Goal: Information Seeking & Learning: Learn about a topic

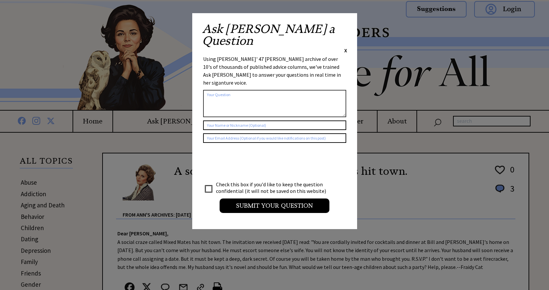
click at [342, 26] on div "Ask Ann a Question X" at bounding box center [274, 38] width 145 height 31
click at [346, 47] on span "X" at bounding box center [345, 50] width 3 height 7
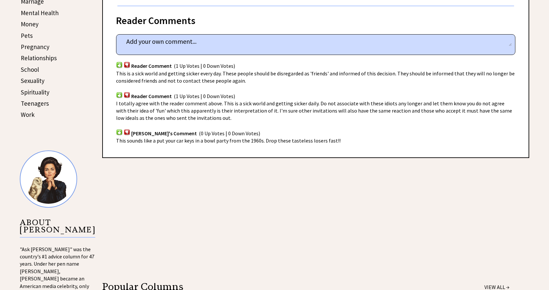
scroll to position [87, 0]
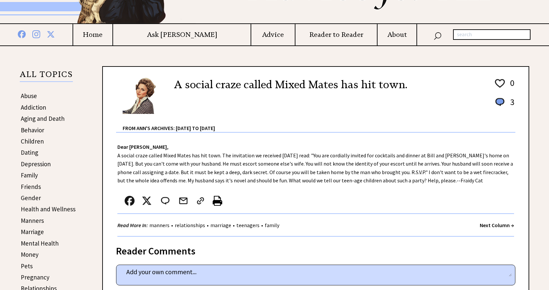
click at [34, 175] on link "Family" at bounding box center [29, 175] width 17 height 8
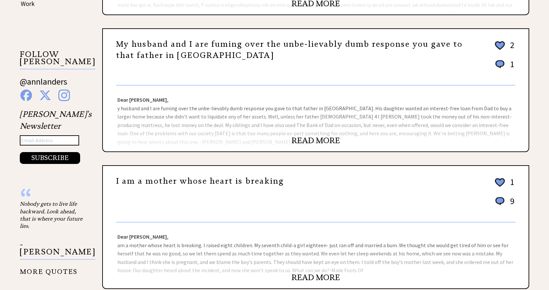
scroll to position [231, 0]
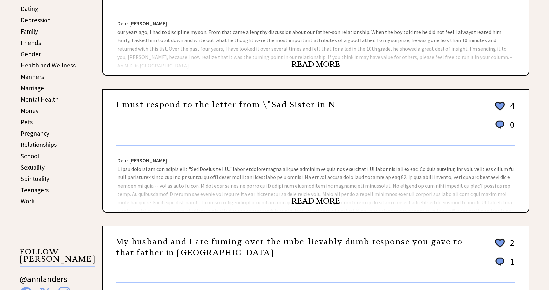
click at [33, 111] on link "Money" at bounding box center [30, 111] width 18 height 8
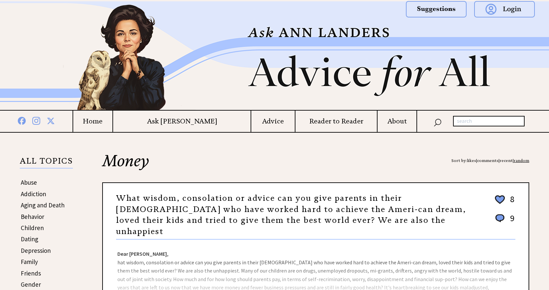
scroll to position [132, 0]
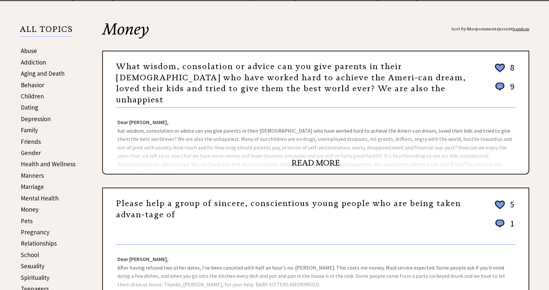
click at [34, 187] on link "Marriage" at bounding box center [32, 187] width 23 height 8
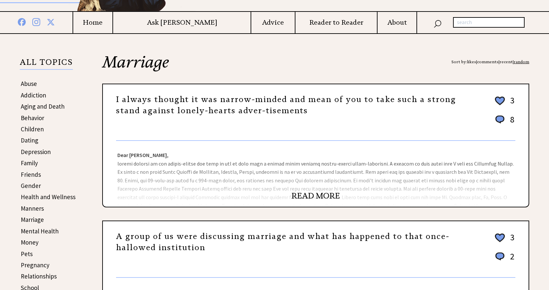
scroll to position [165, 0]
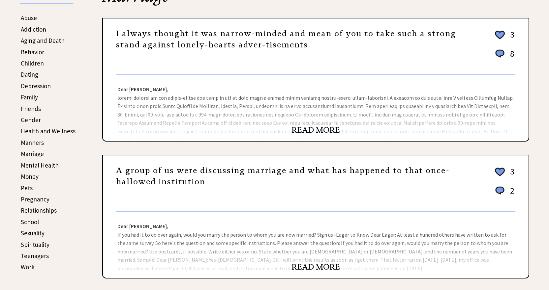
click at [316, 267] on link "READ MORE" at bounding box center [315, 267] width 48 height 10
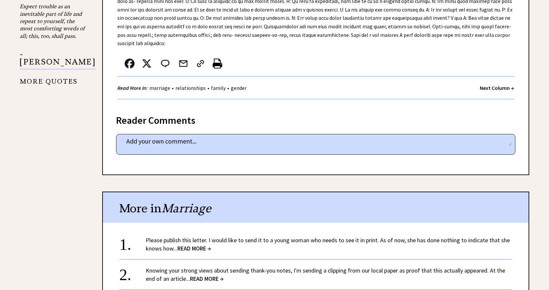
scroll to position [758, 0]
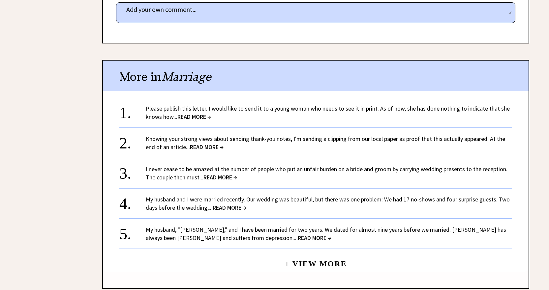
click at [199, 113] on span "READ MORE →" at bounding box center [194, 117] width 34 height 8
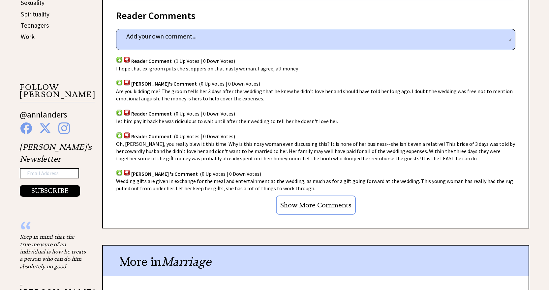
scroll to position [495, 0]
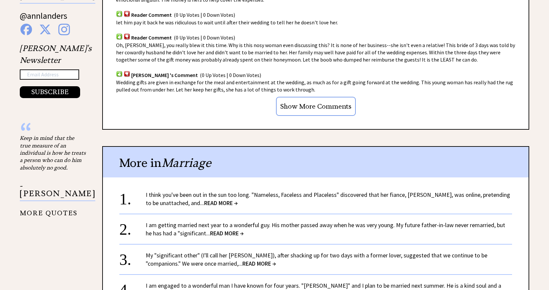
click at [219, 199] on span "READ MORE →" at bounding box center [221, 203] width 34 height 8
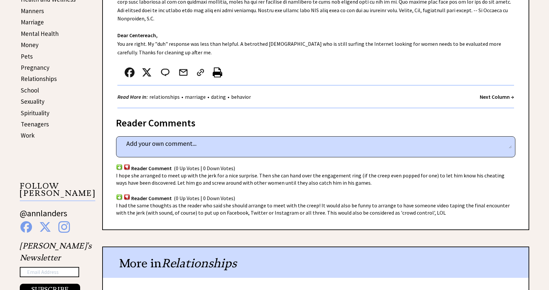
scroll to position [396, 0]
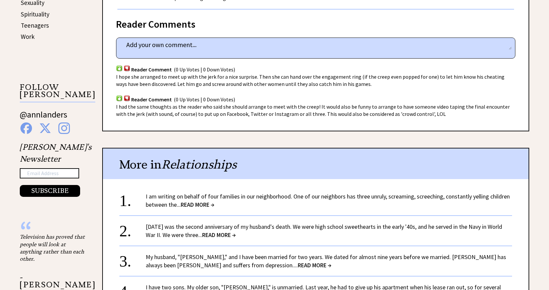
click at [203, 205] on span "READ MORE →" at bounding box center [198, 205] width 34 height 8
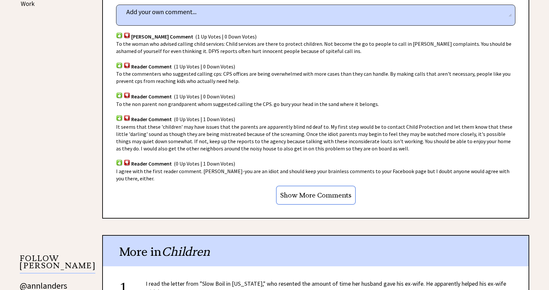
scroll to position [560, 0]
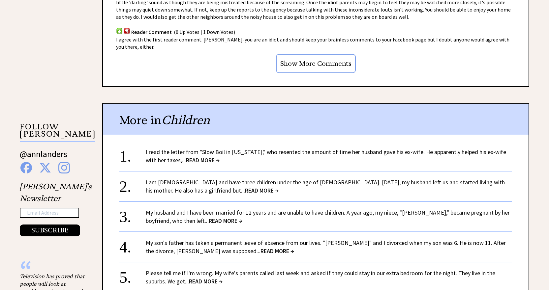
click at [198, 161] on span "READ MORE →" at bounding box center [203, 161] width 34 height 8
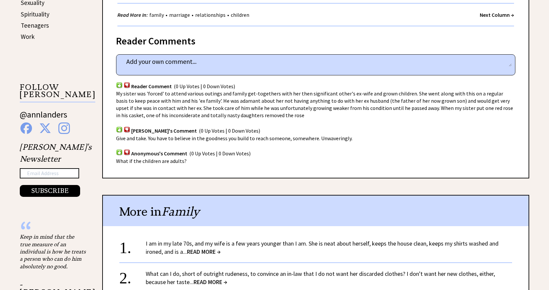
scroll to position [495, 0]
